Goal: Information Seeking & Learning: Learn about a topic

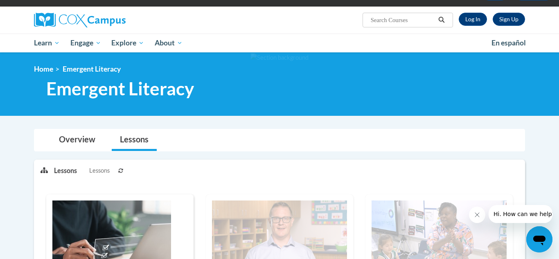
scroll to position [52, 0]
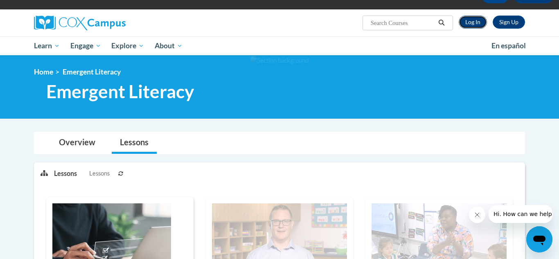
click at [479, 20] on link "Log In" at bounding box center [473, 22] width 28 height 13
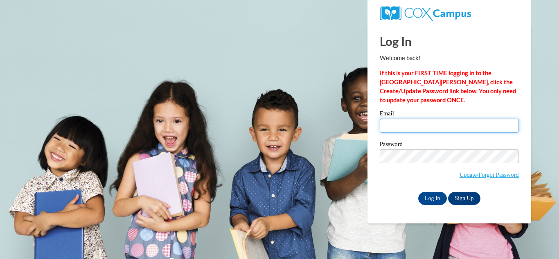
click at [406, 123] on input "Email" at bounding box center [449, 126] width 139 height 14
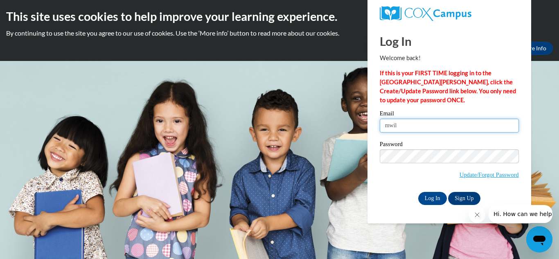
type input "mwill"
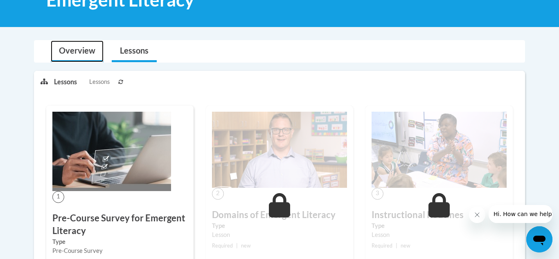
click at [85, 52] on link "Overview" at bounding box center [77, 52] width 53 height 22
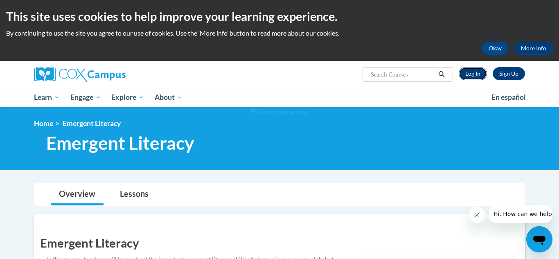
click at [471, 77] on link "Log In" at bounding box center [473, 73] width 28 height 13
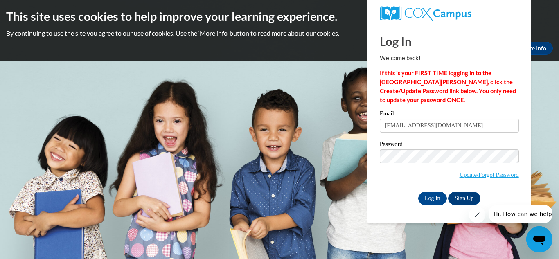
type input "mwilliamsmelc@gmail.com"
click at [434, 197] on input "Log In" at bounding box center [432, 198] width 29 height 13
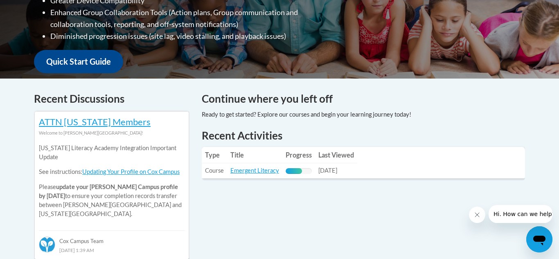
scroll to position [271, 0]
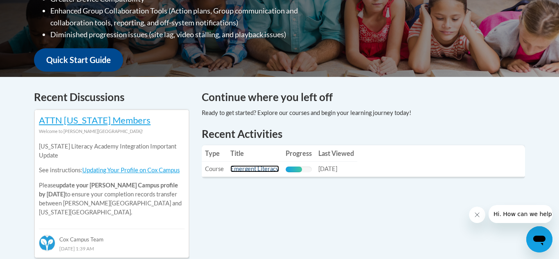
click at [254, 169] on link "Emergent Literacy" at bounding box center [254, 168] width 49 height 7
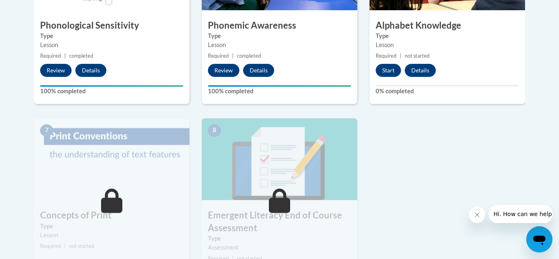
scroll to position [541, 0]
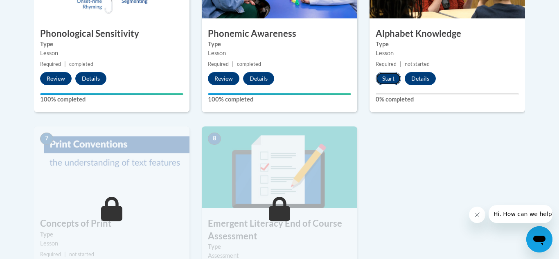
click at [390, 77] on button "Start" at bounding box center [388, 78] width 25 height 13
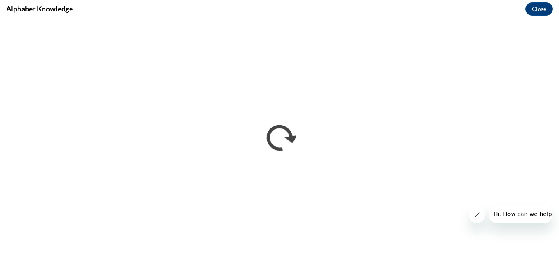
scroll to position [0, 0]
click at [478, 218] on icon "Close message from company" at bounding box center [477, 215] width 7 height 7
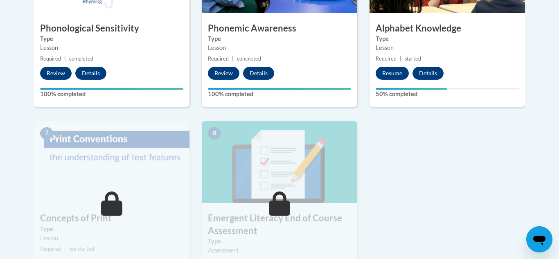
scroll to position [547, 0]
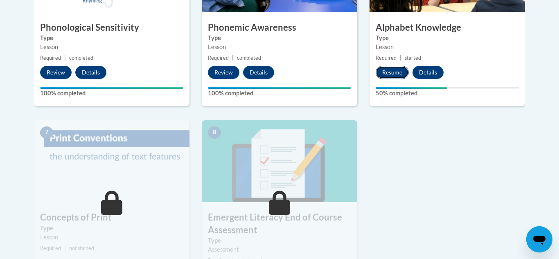
click at [391, 72] on button "Resume" at bounding box center [392, 72] width 33 height 13
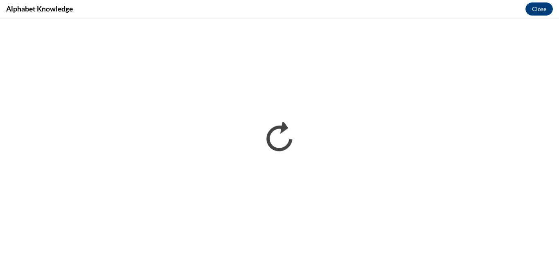
scroll to position [0, 0]
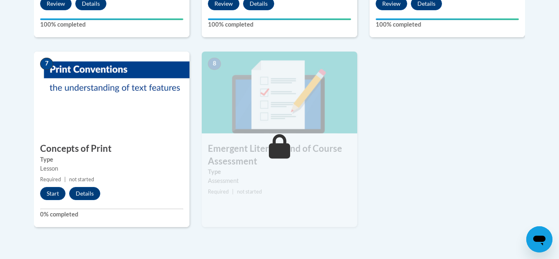
scroll to position [623, 0]
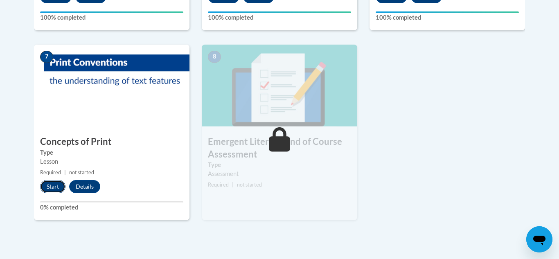
click at [58, 185] on button "Start" at bounding box center [52, 186] width 25 height 13
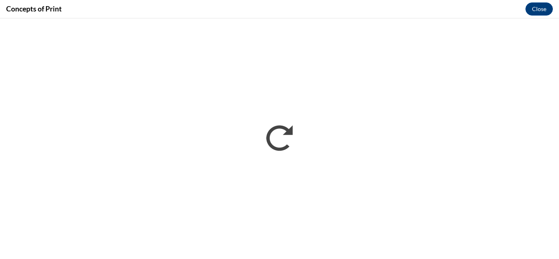
scroll to position [0, 0]
